Goal: Transaction & Acquisition: Obtain resource

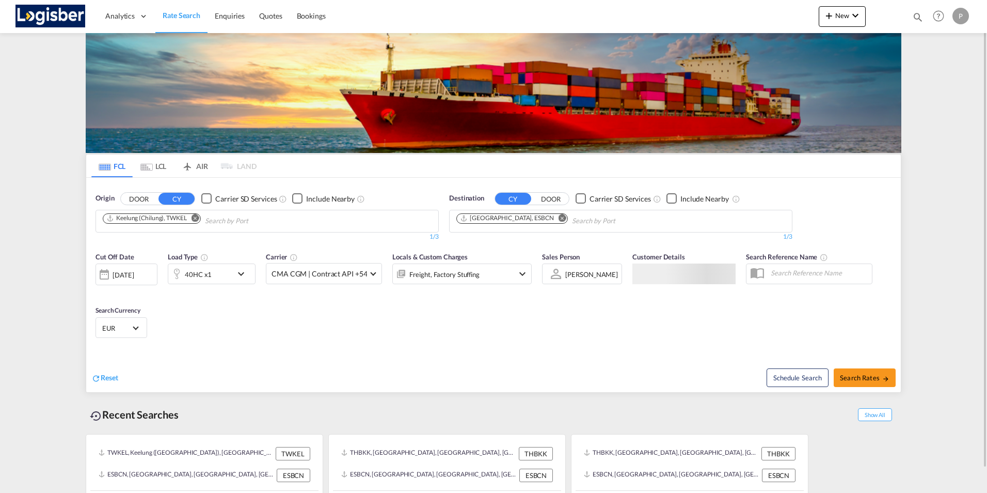
click at [195, 217] on md-icon "Remove" at bounding box center [196, 218] width 8 height 8
click at [146, 168] on md-icon "Use the left and right arrow keys to navigate between tabs" at bounding box center [146, 167] width 12 height 8
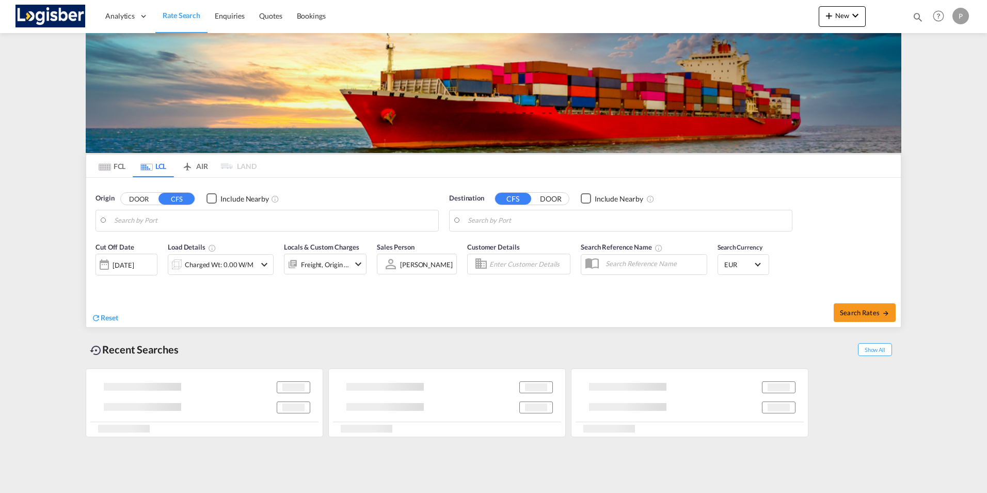
type input "[GEOGRAPHIC_DATA], ESBCN"
type input "[GEOGRAPHIC_DATA], [GEOGRAPHIC_DATA], CAMTR"
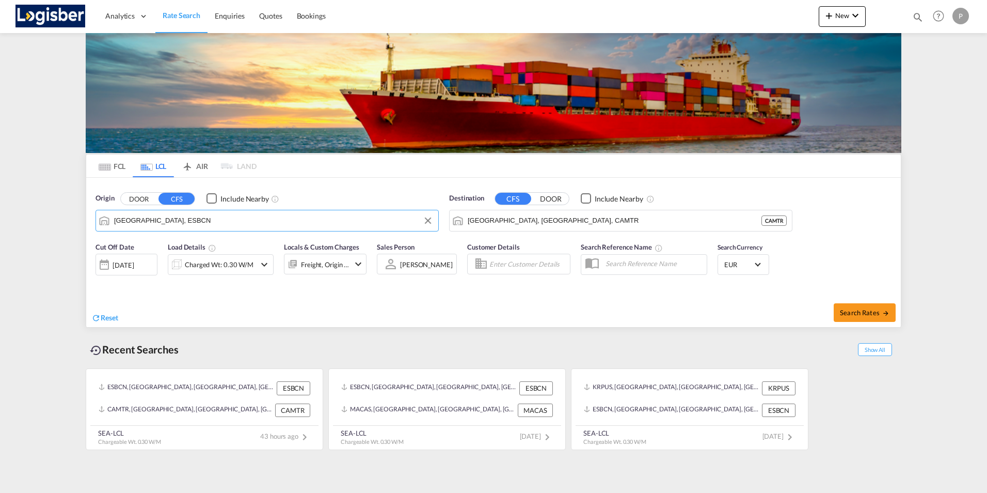
click at [127, 217] on input "[GEOGRAPHIC_DATA], ESBCN" at bounding box center [273, 220] width 319 height 15
click at [783, 223] on button "Clear Input" at bounding box center [781, 220] width 15 height 15
click at [487, 221] on input "Search by Port" at bounding box center [627, 220] width 319 height 15
drag, startPoint x: 488, startPoint y: 219, endPoint x: 271, endPoint y: 244, distance: 218.8
click at [483, 220] on input "miMI" at bounding box center [627, 220] width 319 height 15
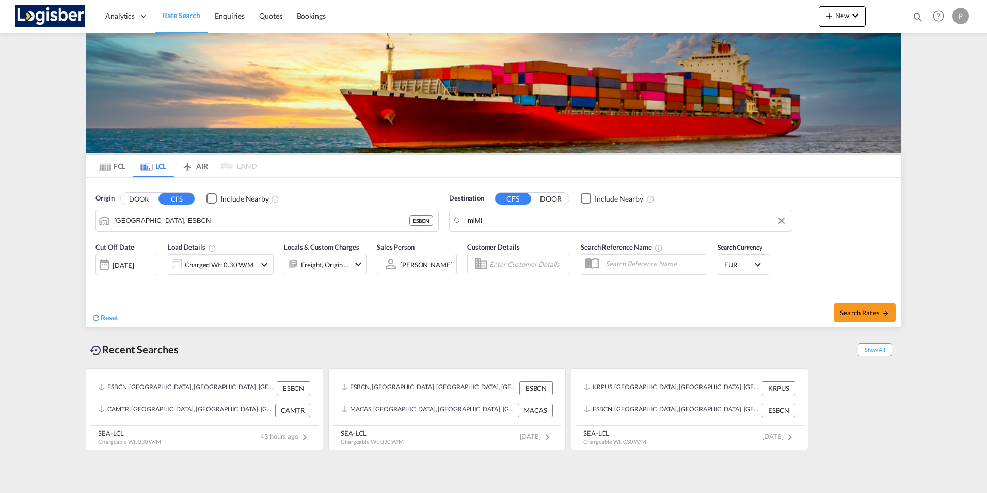
click at [494, 219] on input "miMI" at bounding box center [627, 220] width 319 height 15
type input "m"
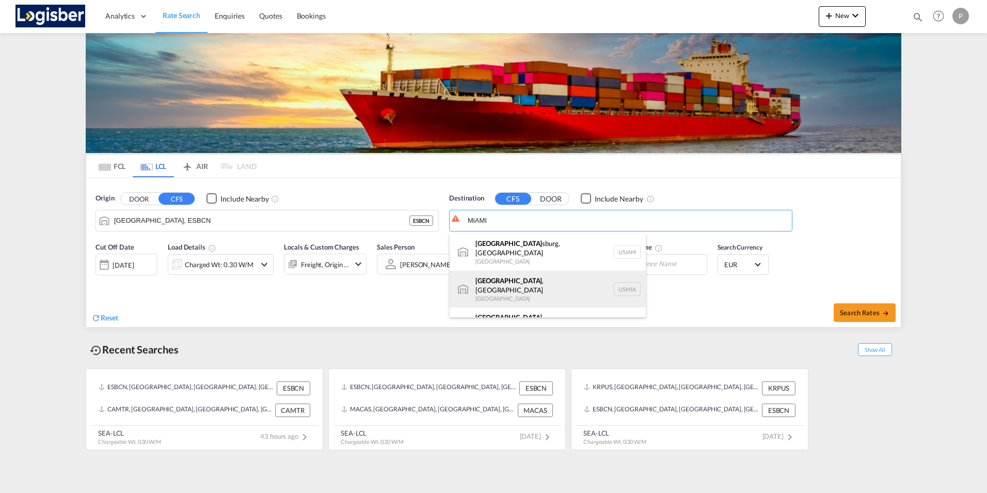
click at [500, 278] on div "[GEOGRAPHIC_DATA] , [GEOGRAPHIC_DATA] [GEOGRAPHIC_DATA] USMIA" at bounding box center [548, 289] width 196 height 37
type input "[GEOGRAPHIC_DATA], [GEOGRAPHIC_DATA], [GEOGRAPHIC_DATA]"
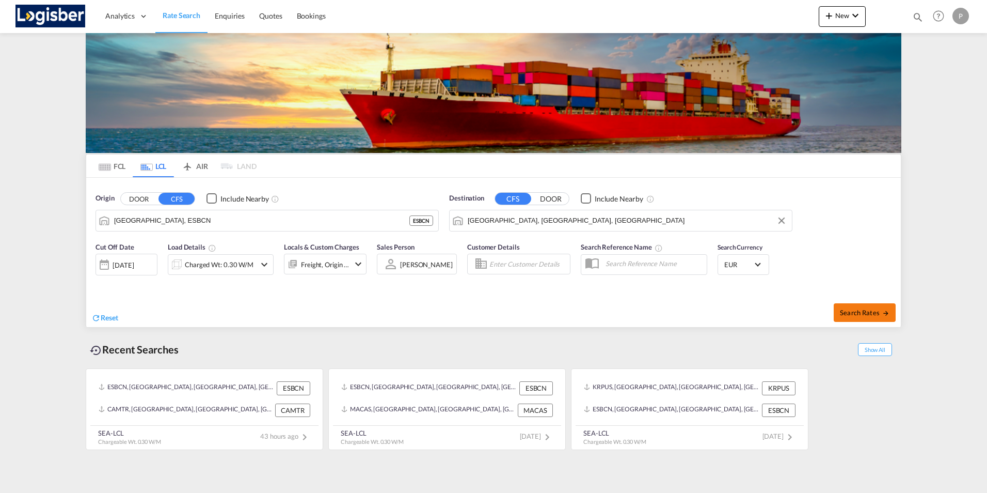
click at [855, 315] on span "Search Rates" at bounding box center [865, 312] width 50 height 8
type input "ESBCN to USMIA / [DATE]"
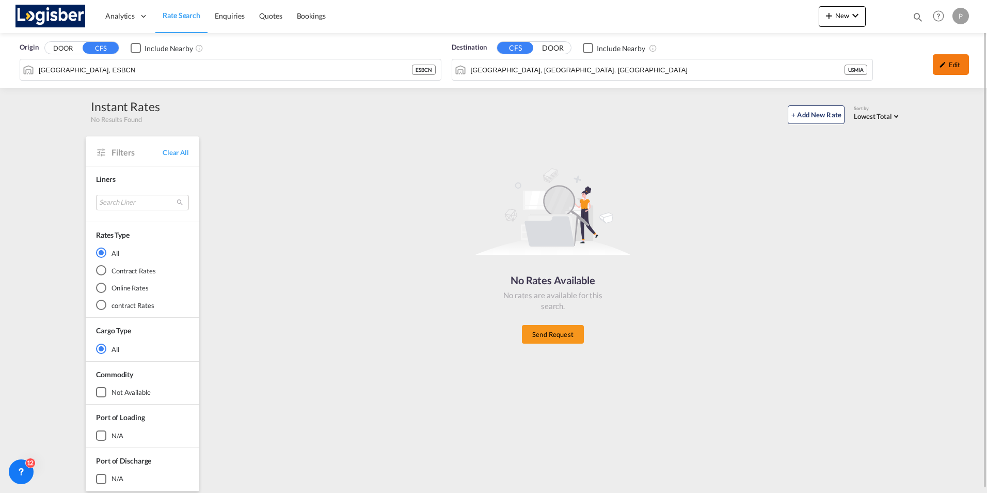
click at [947, 65] on div "Edit" at bounding box center [951, 64] width 36 height 21
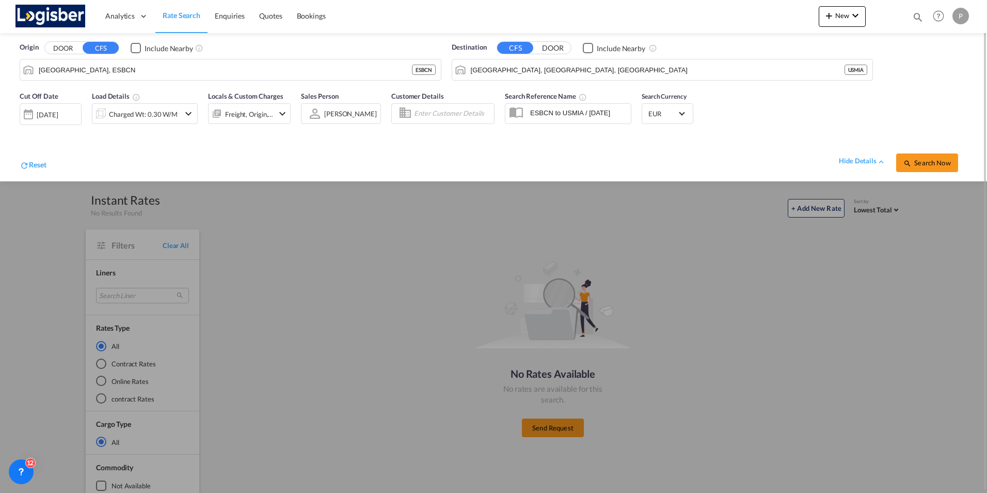
scroll to position [1, 0]
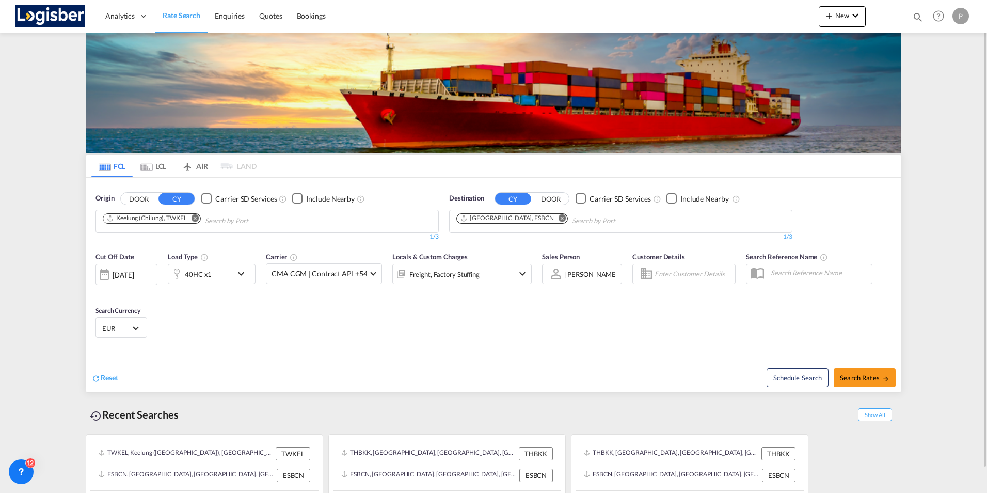
click at [194, 219] on md-icon "Remove" at bounding box center [196, 218] width 8 height 8
